Goal: Task Accomplishment & Management: Complete application form

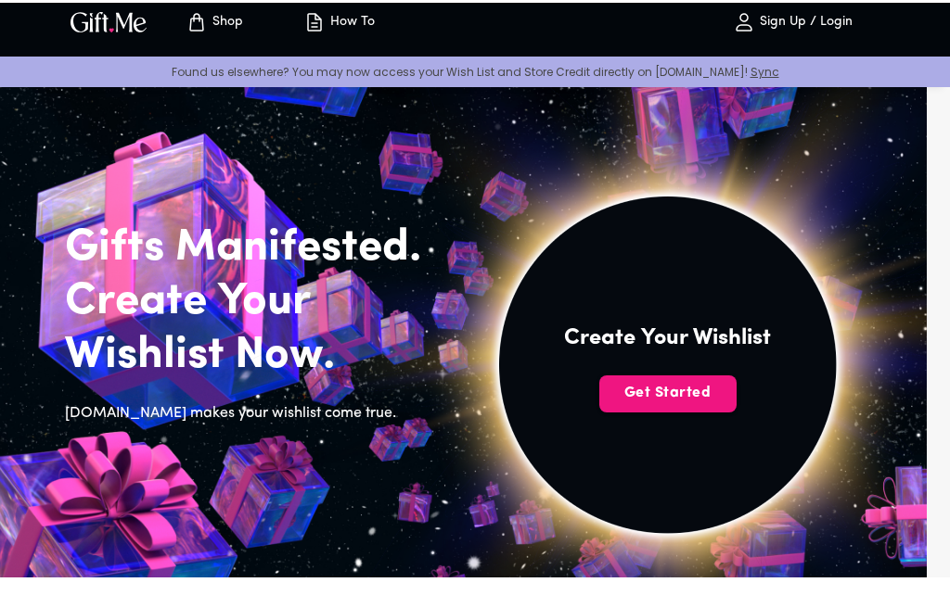
scroll to position [17, 0]
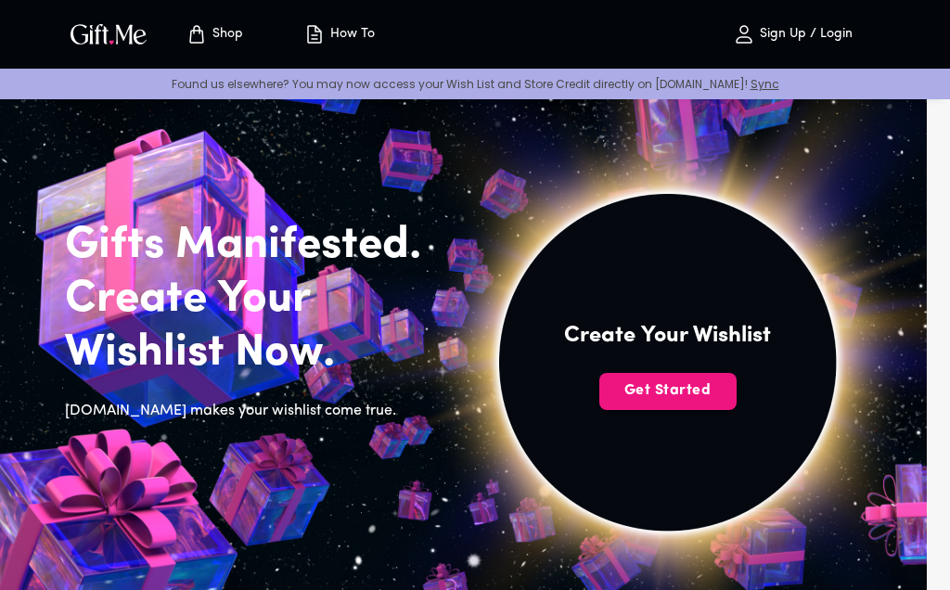
click at [634, 393] on span "Get Started" at bounding box center [667, 390] width 137 height 20
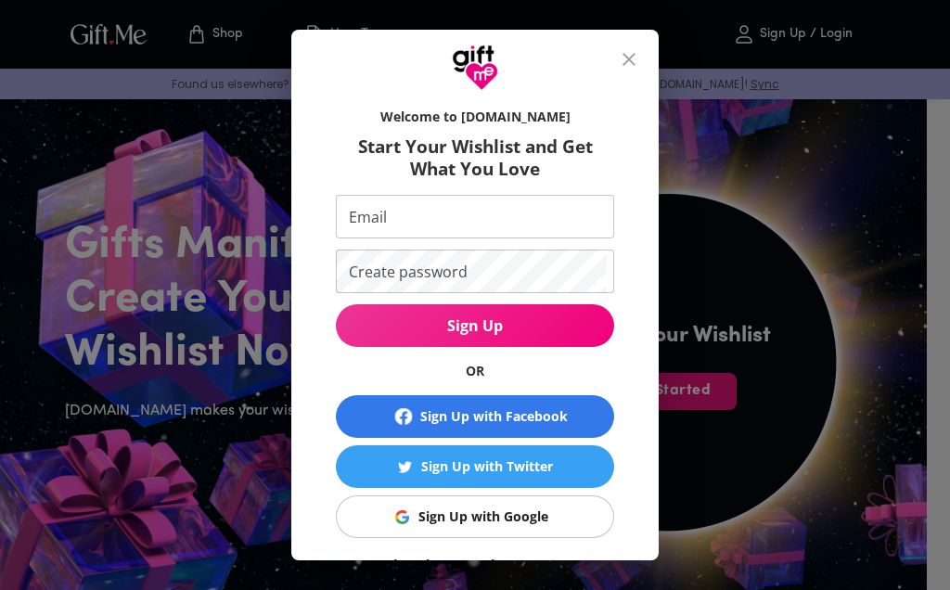
click at [378, 203] on input "Email" at bounding box center [471, 217] width 271 height 44
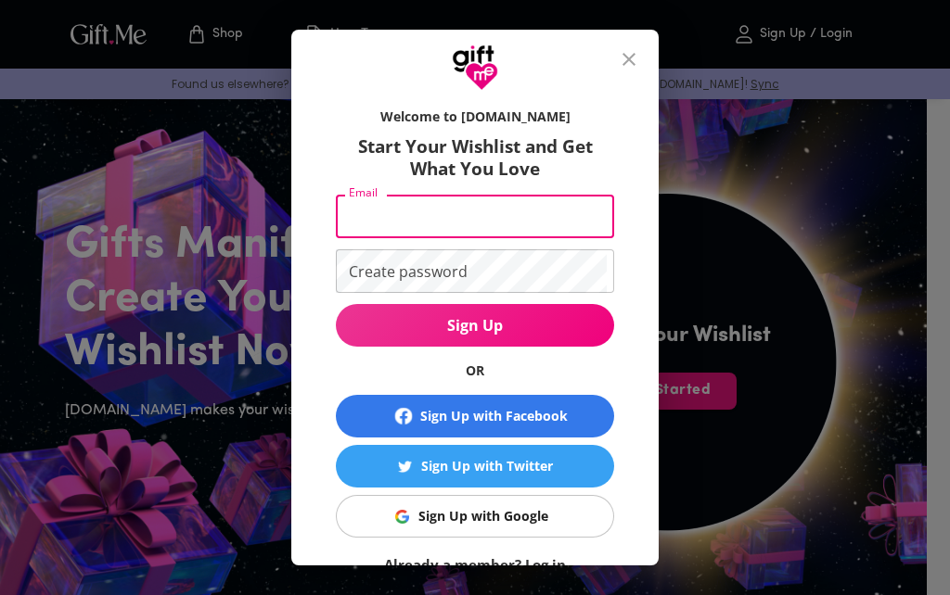
scroll to position [16, 0]
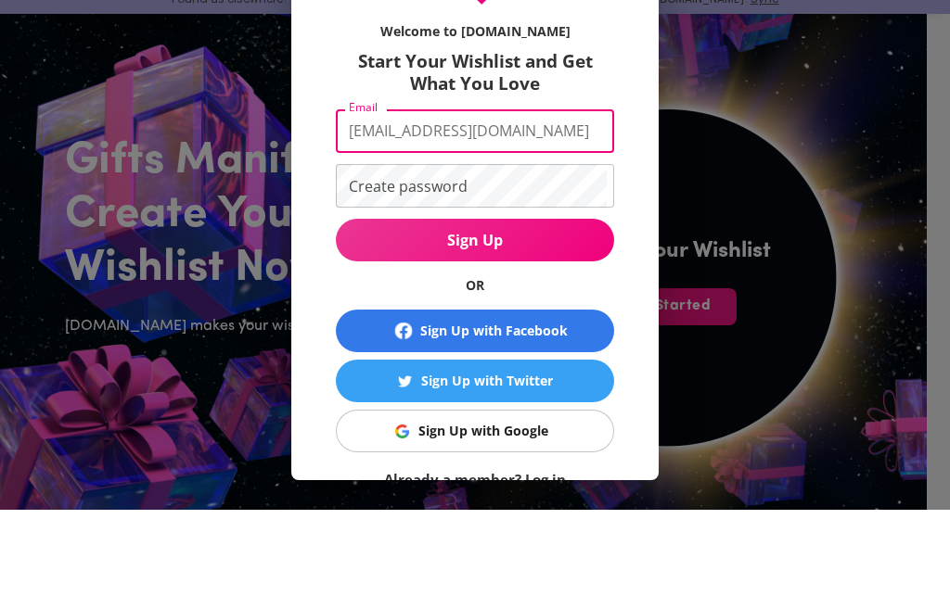
type input "[EMAIL_ADDRESS][DOMAIN_NAME]"
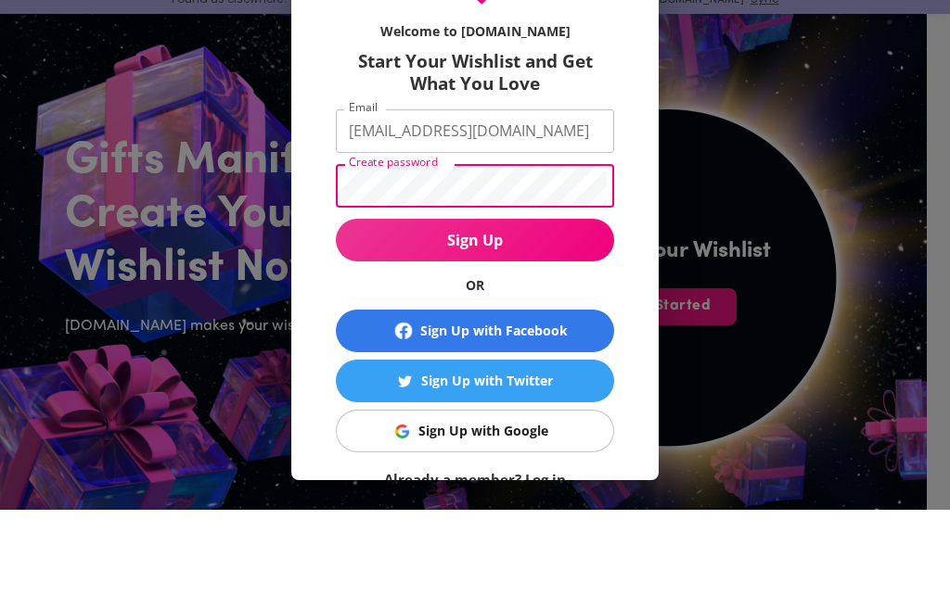
click at [336, 195] on input "[EMAIL_ADDRESS][DOMAIN_NAME]" at bounding box center [471, 217] width 271 height 44
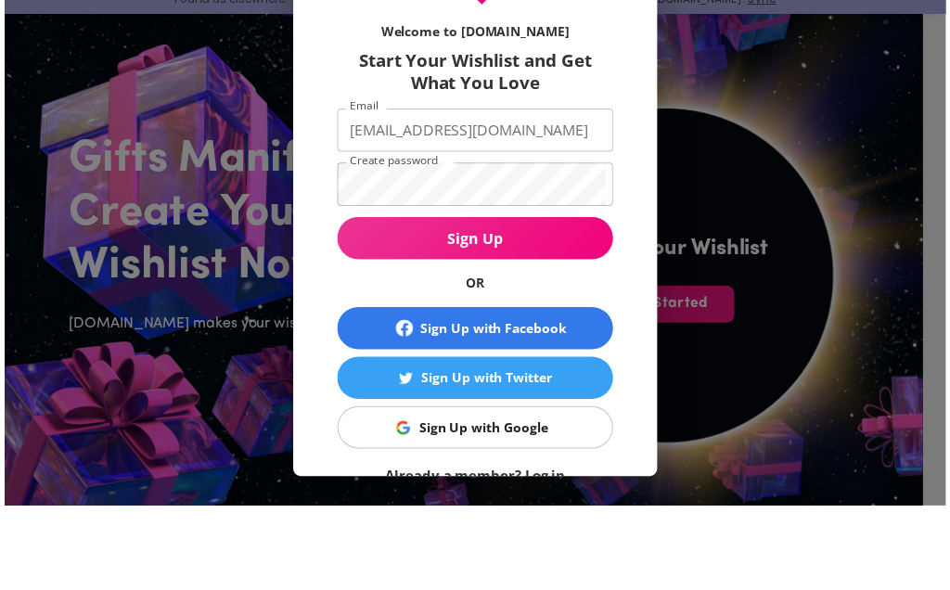
scroll to position [102, 0]
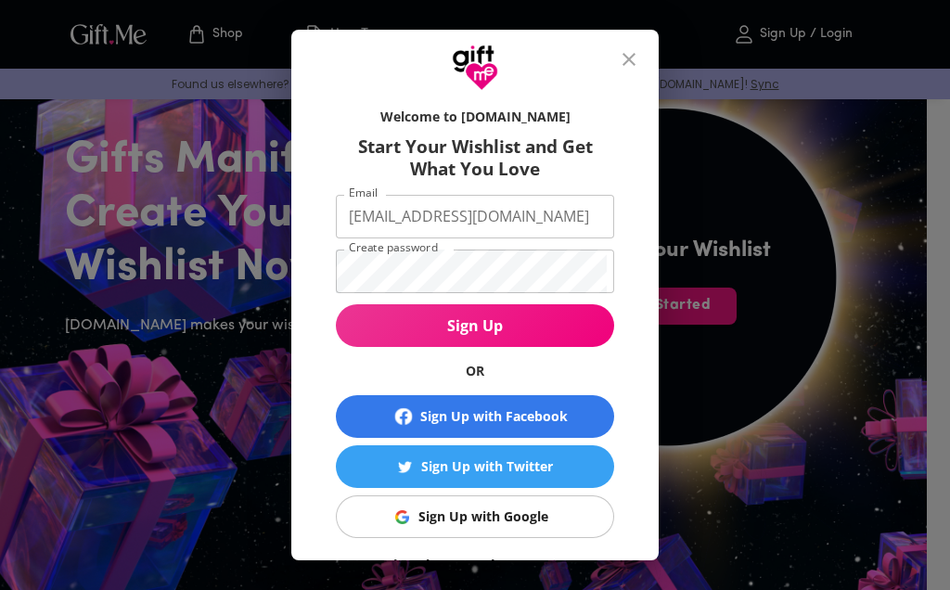
click at [375, 342] on button "Sign Up" at bounding box center [475, 325] width 278 height 43
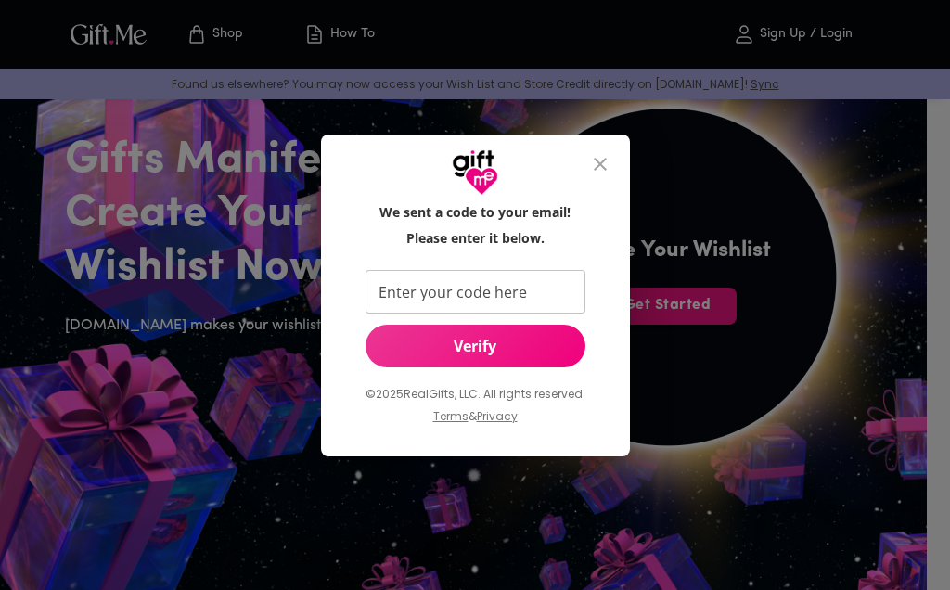
click at [547, 279] on input "Enter your code here" at bounding box center [471, 292] width 212 height 44
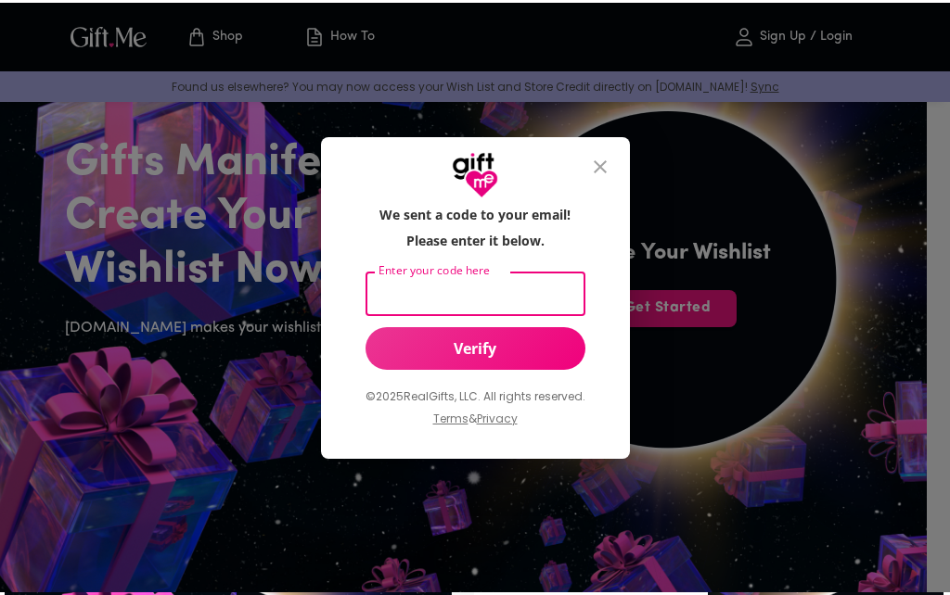
scroll to position [101, 0]
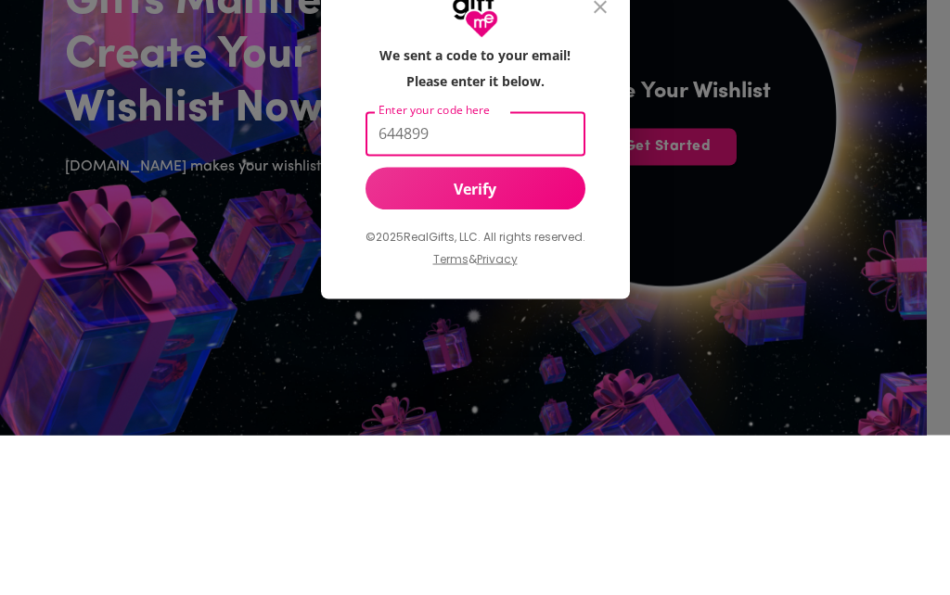
type input "644899"
click at [539, 327] on button "Verify" at bounding box center [475, 348] width 220 height 43
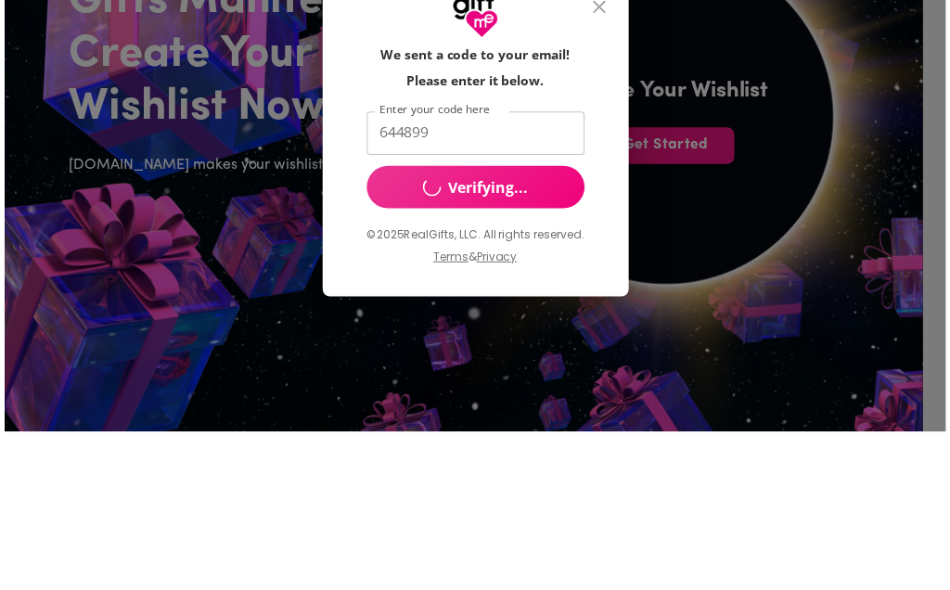
scroll to position [262, 0]
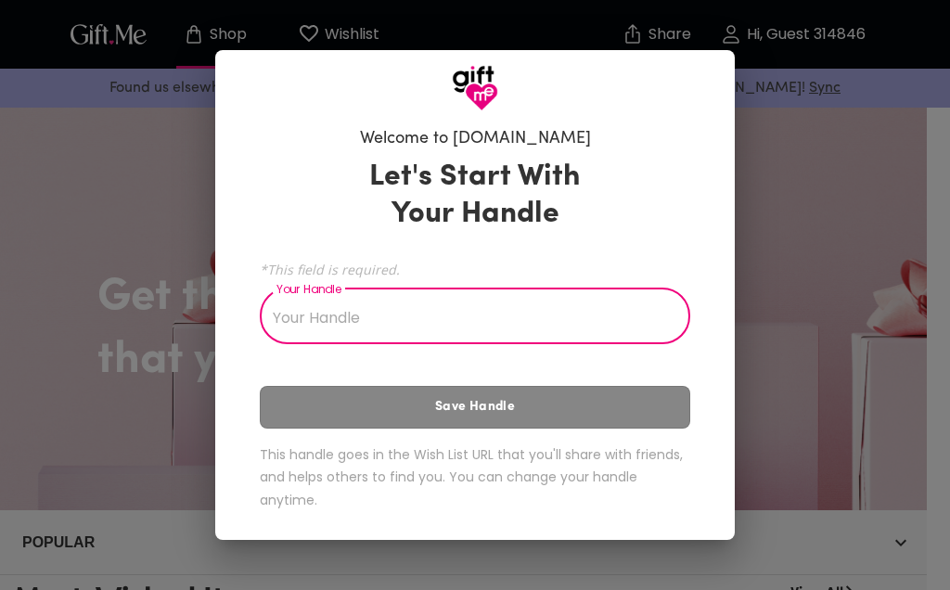
click at [565, 324] on input "Your Handle" at bounding box center [465, 318] width 410 height 52
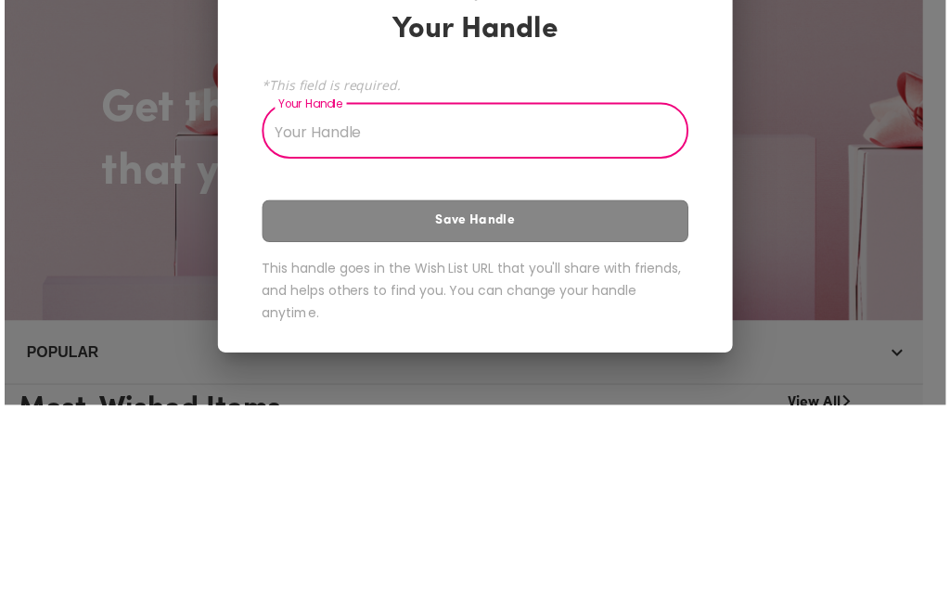
scroll to position [187, 0]
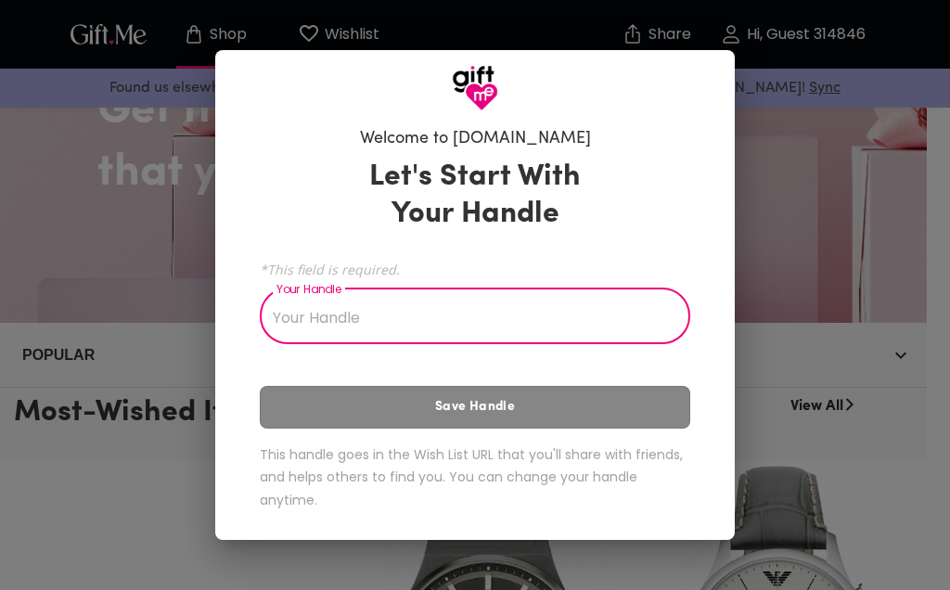
click at [654, 402] on div "Let's Start With Your Handle *This field is required. Your Handle Your Handle S…" at bounding box center [475, 338] width 430 height 376
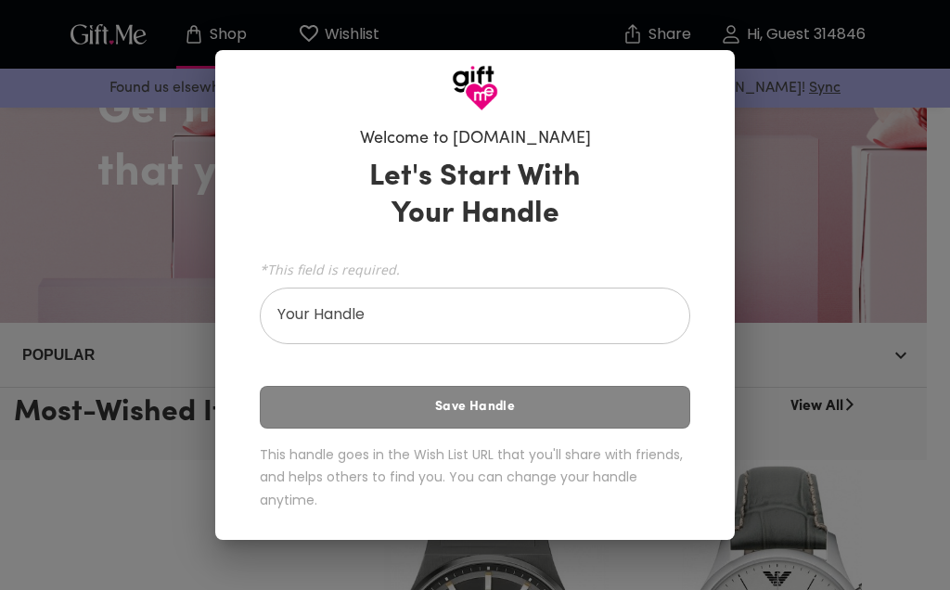
click at [619, 319] on input "Your Handle" at bounding box center [465, 318] width 410 height 52
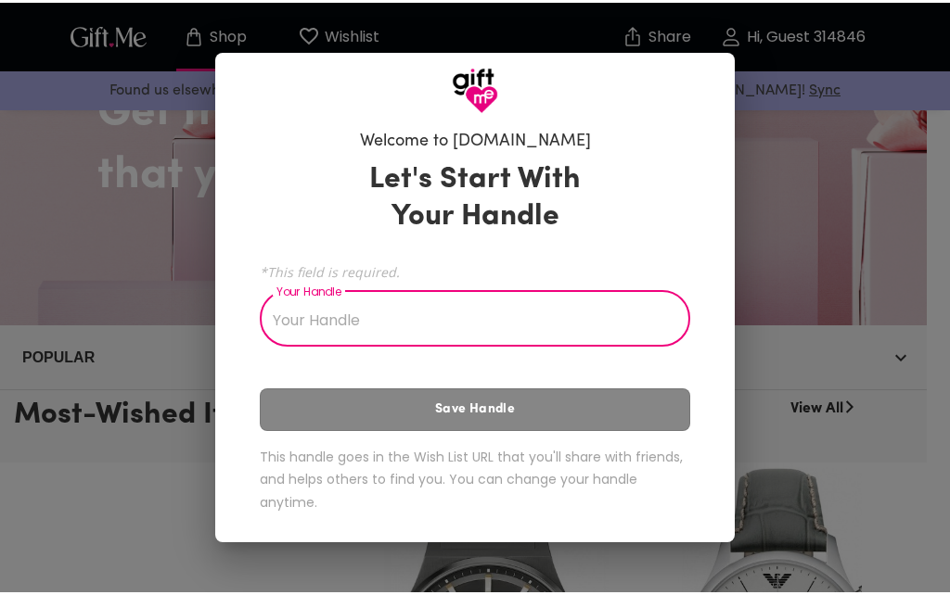
scroll to position [186, 0]
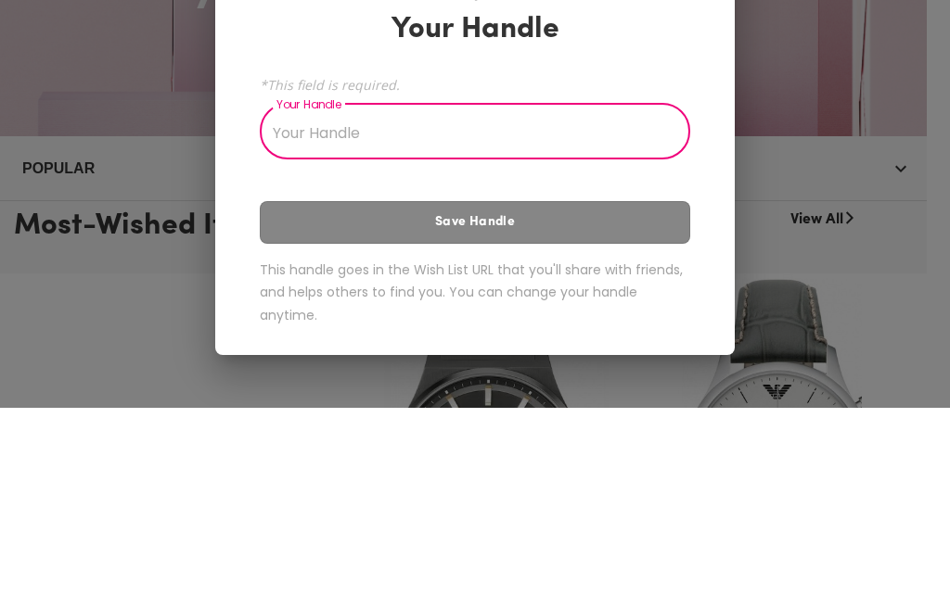
type input "I"
type input "N"
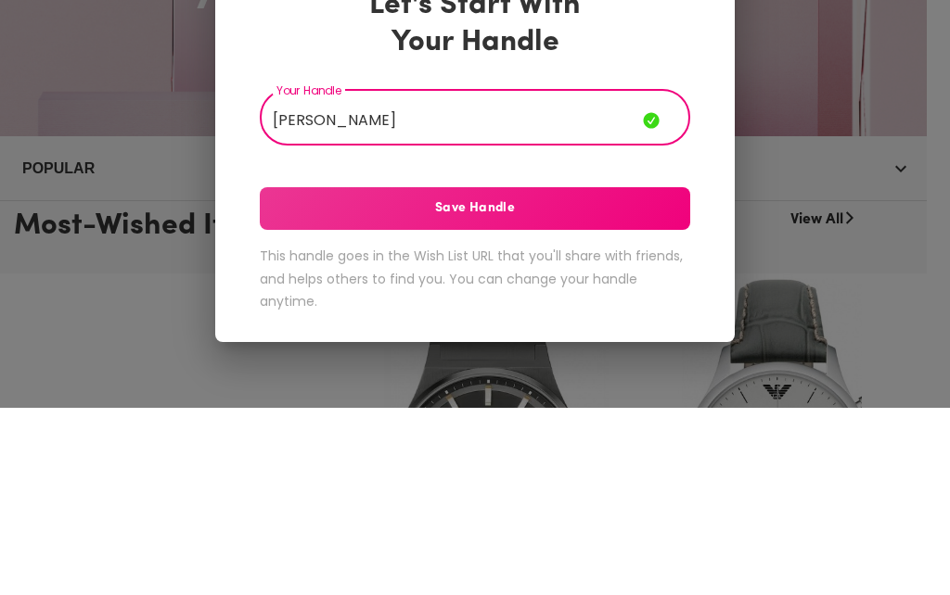
type input "[PERSON_NAME]"
click at [623, 386] on span "Save Handle" at bounding box center [475, 396] width 430 height 20
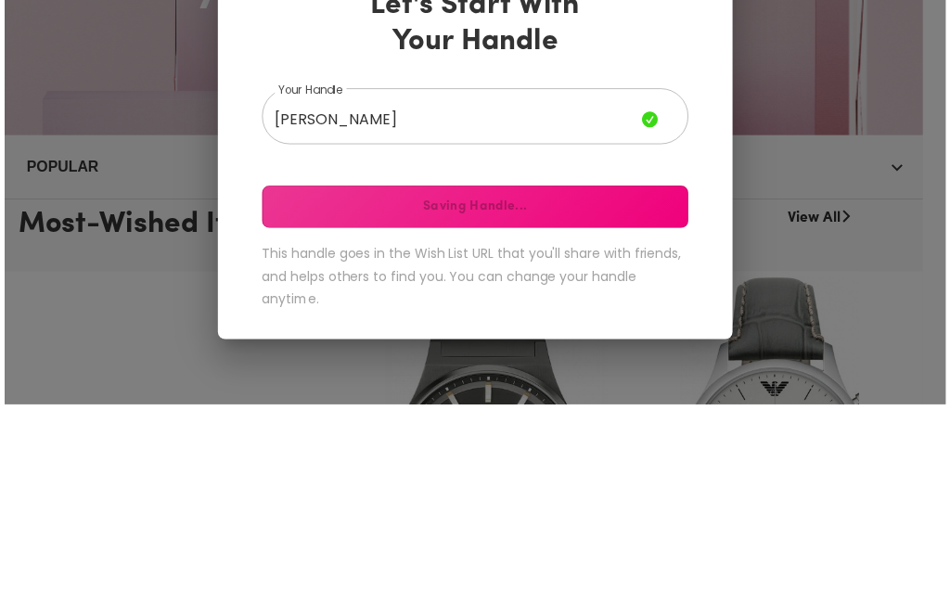
scroll to position [375, 0]
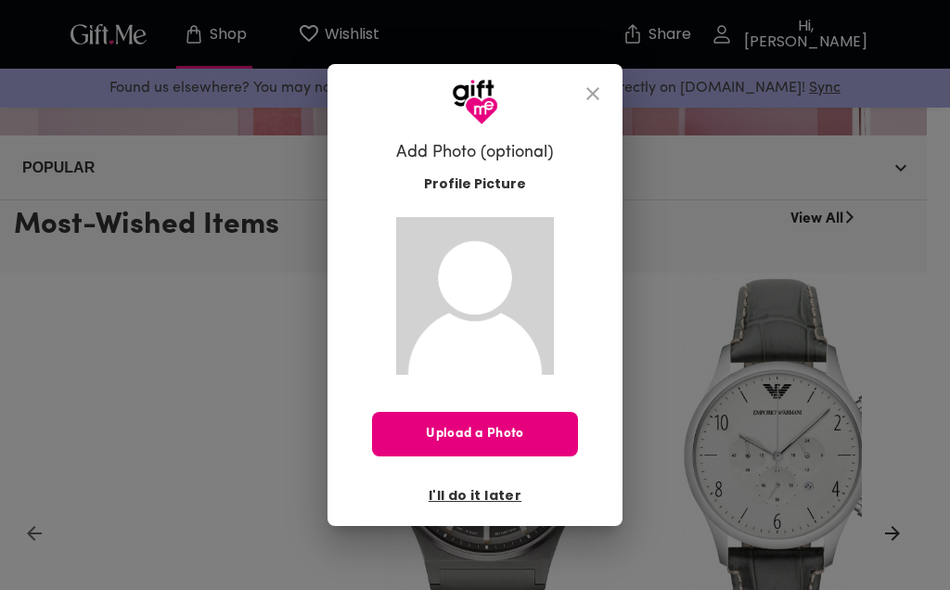
click at [545, 440] on span "Upload a Photo" at bounding box center [475, 434] width 206 height 20
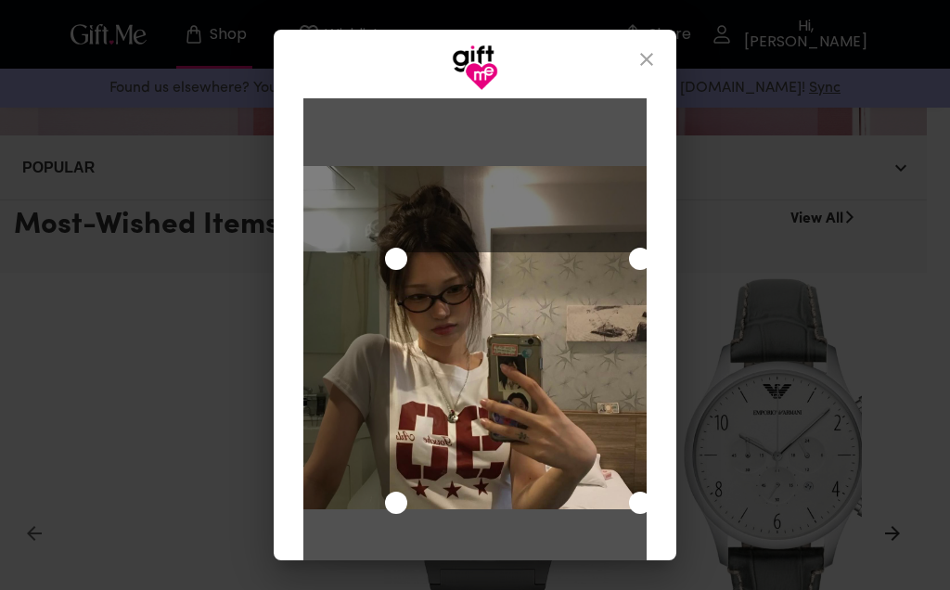
click at [389, 251] on div "Use the arrow keys to move the north west drag handle to change the crop select…" at bounding box center [396, 259] width 22 height 22
click at [396, 250] on div "Use the arrow keys to move the north west drag handle to change the crop select…" at bounding box center [396, 259] width 22 height 22
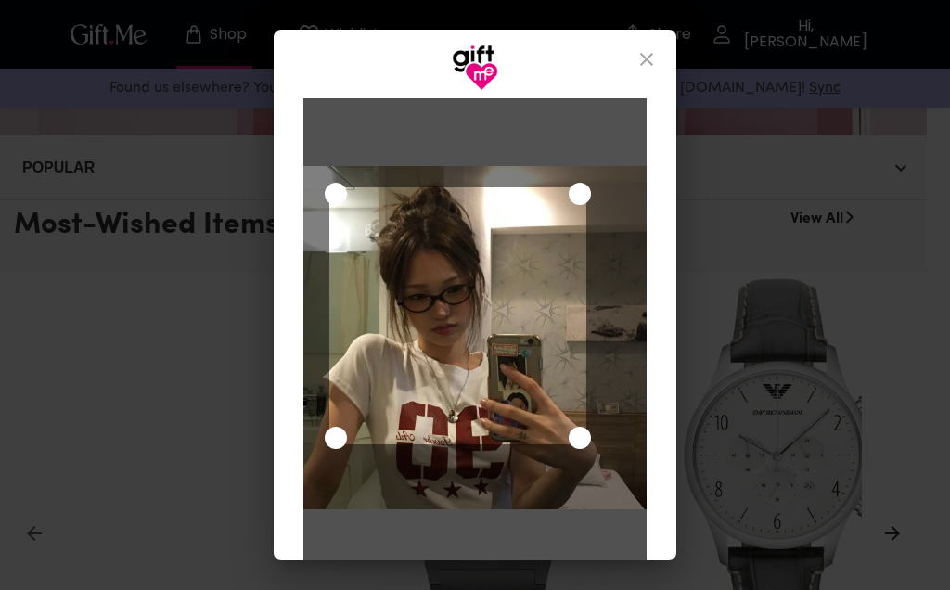
click at [647, 57] on icon "close" at bounding box center [646, 59] width 13 height 13
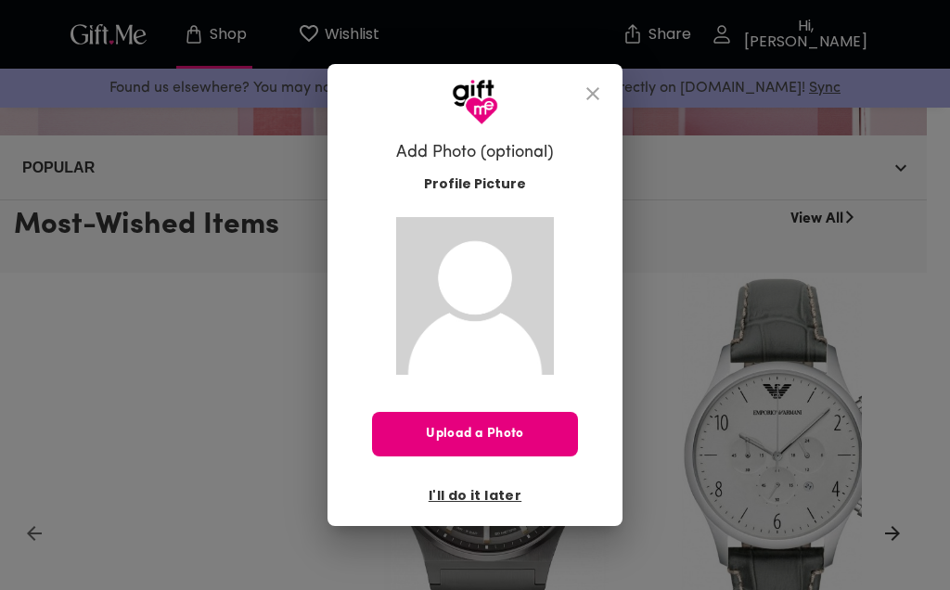
click at [534, 427] on span "Upload a Photo" at bounding box center [475, 434] width 206 height 20
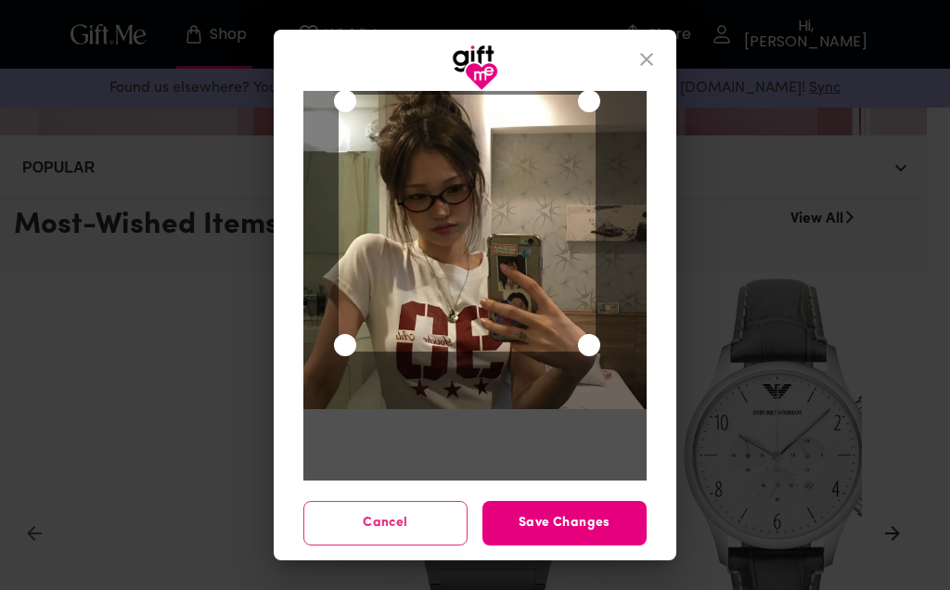
click at [603, 519] on span "Save Changes" at bounding box center [564, 523] width 164 height 20
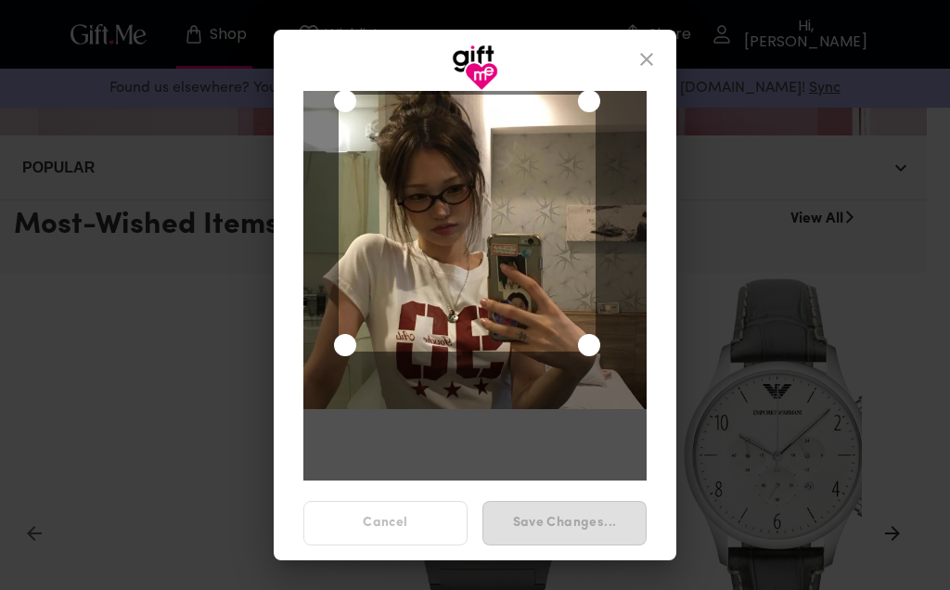
scroll to position [100, 0]
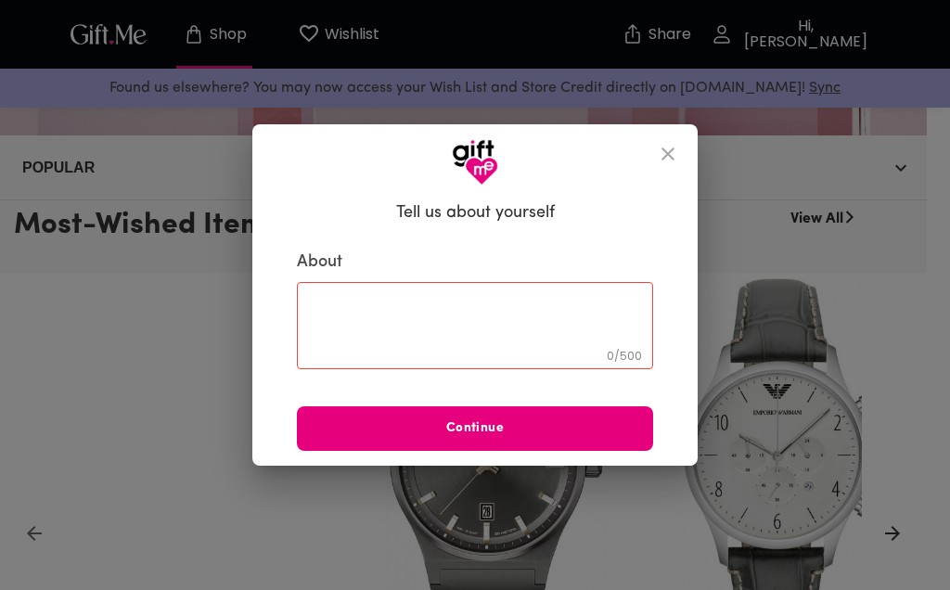
click at [580, 308] on textarea at bounding box center [475, 325] width 330 height 53
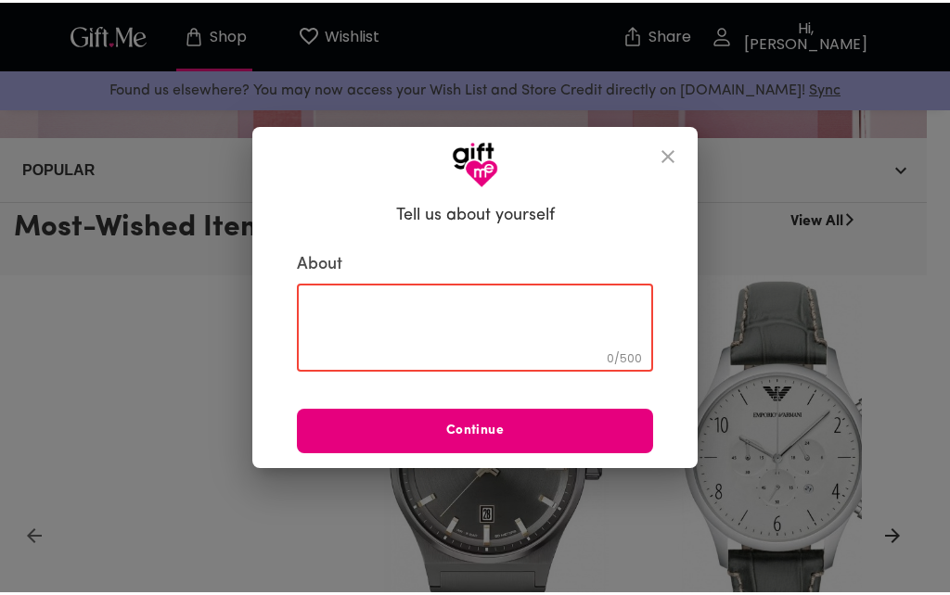
scroll to position [374, 0]
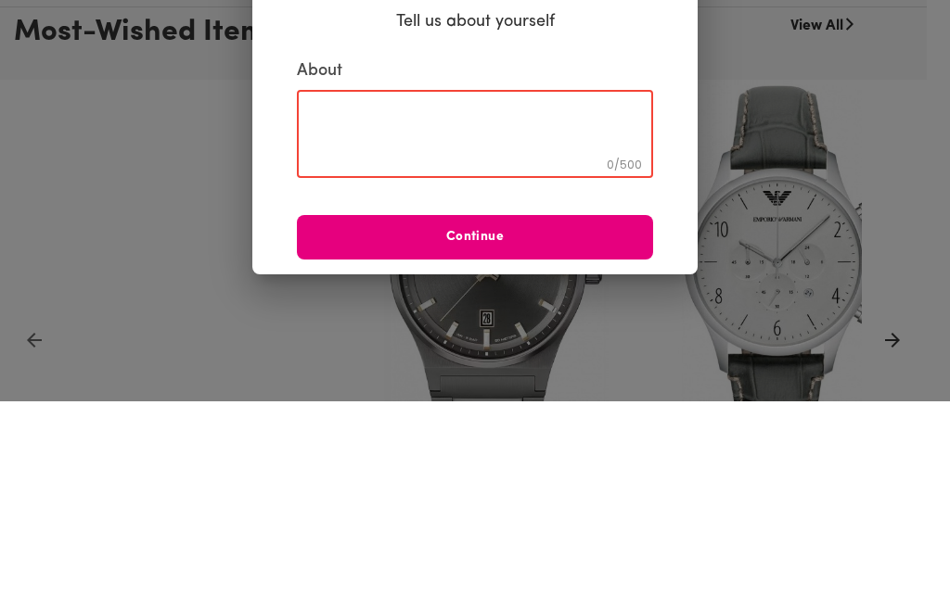
click at [631, 409] on button "Continue" at bounding box center [475, 431] width 356 height 45
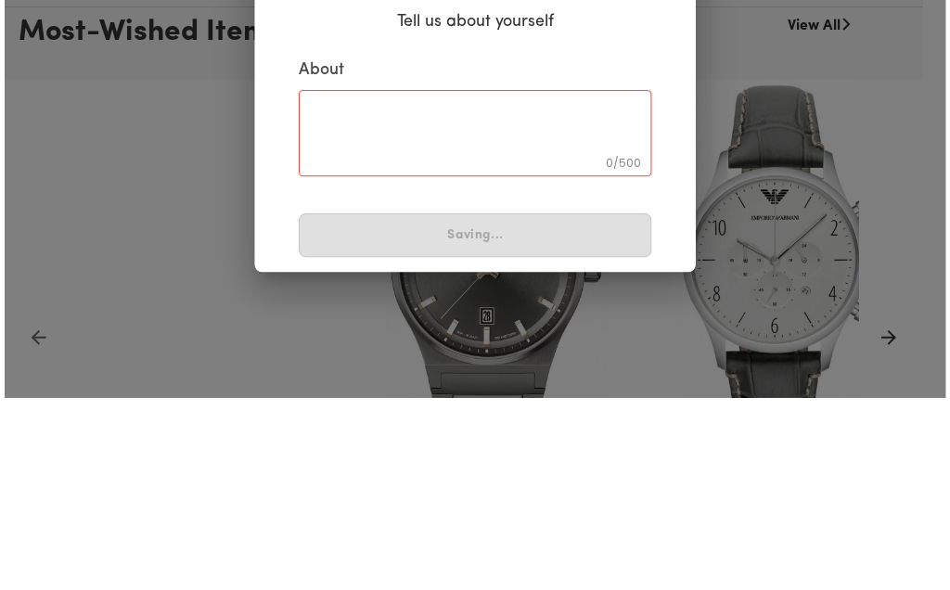
scroll to position [568, 0]
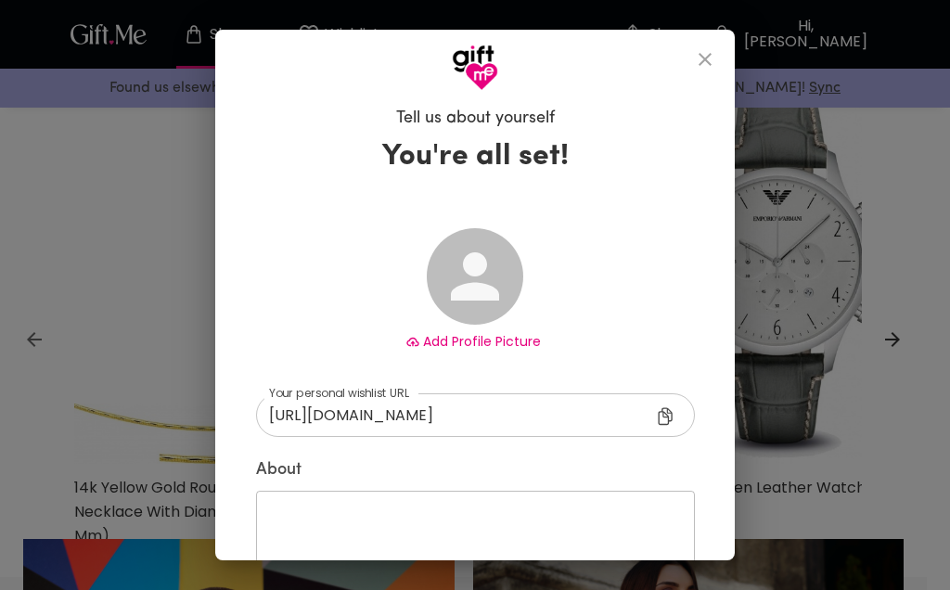
type input "[URL][DOMAIN_NAME]"
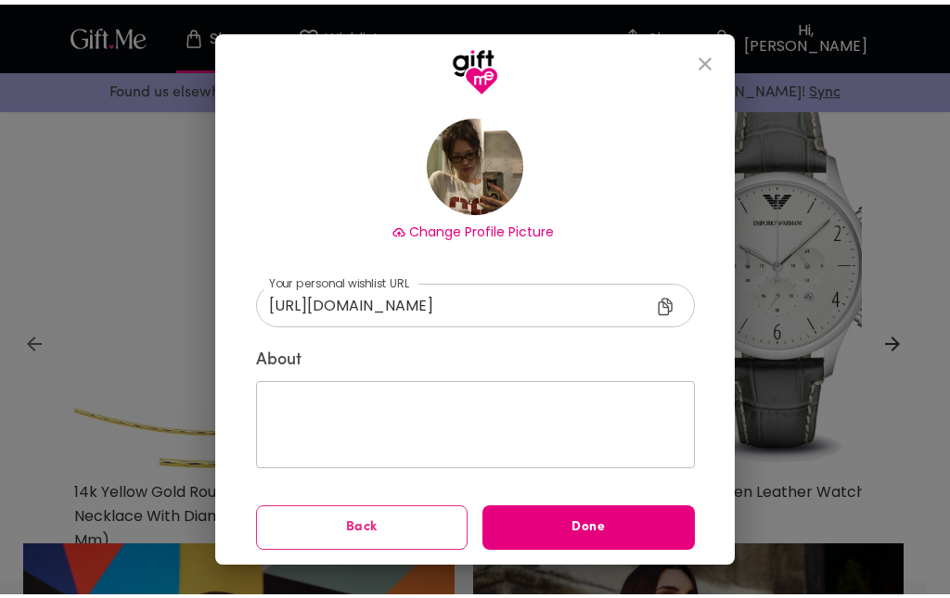
scroll to position [113, 0]
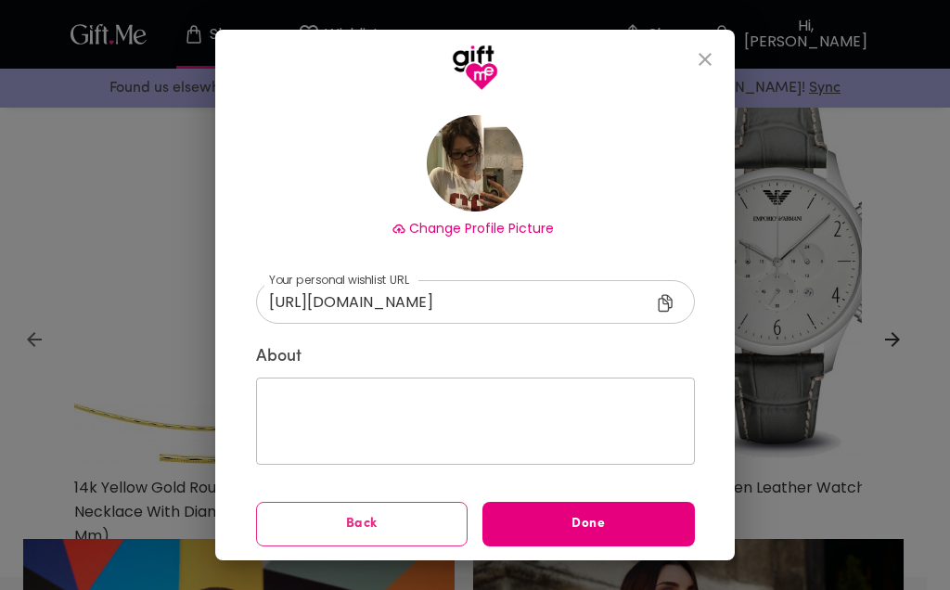
click at [627, 522] on span "Done" at bounding box center [588, 524] width 212 height 20
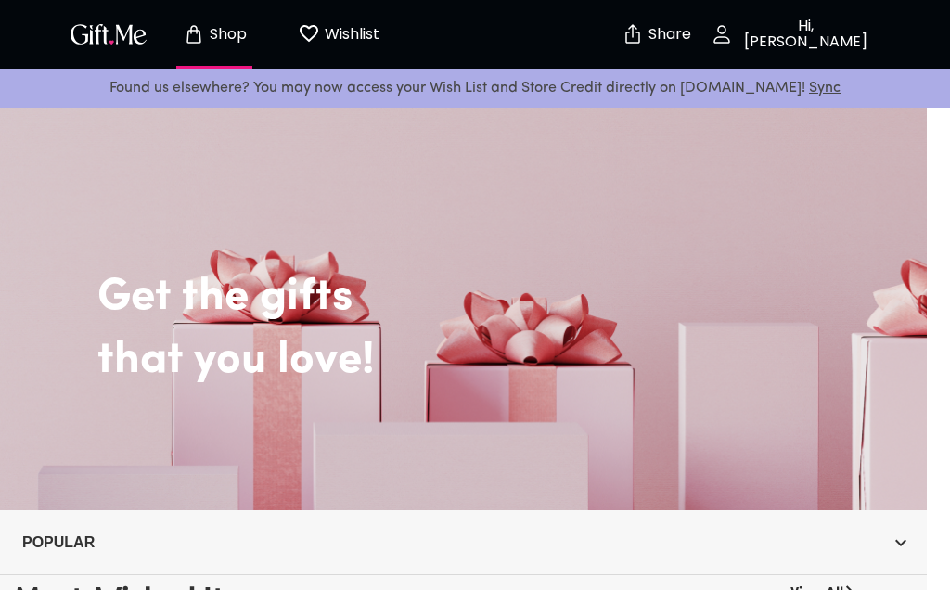
click at [740, 325] on div "Get the gifts that you love!" at bounding box center [463, 306] width 899 height 182
click at [705, 363] on h2 "that you love!" at bounding box center [504, 361] width 815 height 54
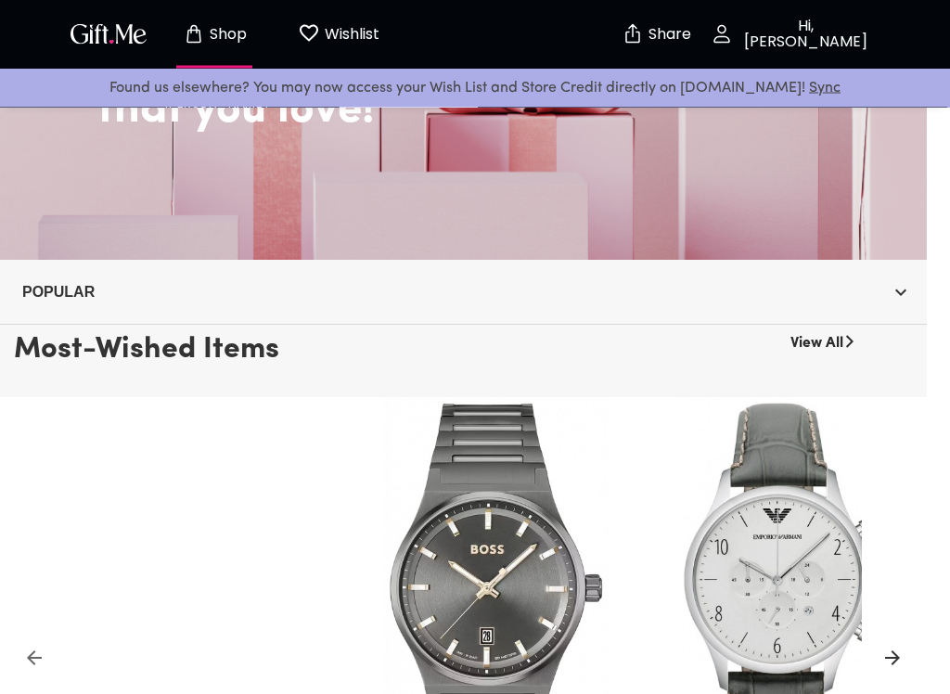
scroll to position [249, 0]
click at [836, 340] on link "View All" at bounding box center [816, 341] width 53 height 30
